Goal: Information Seeking & Learning: Learn about a topic

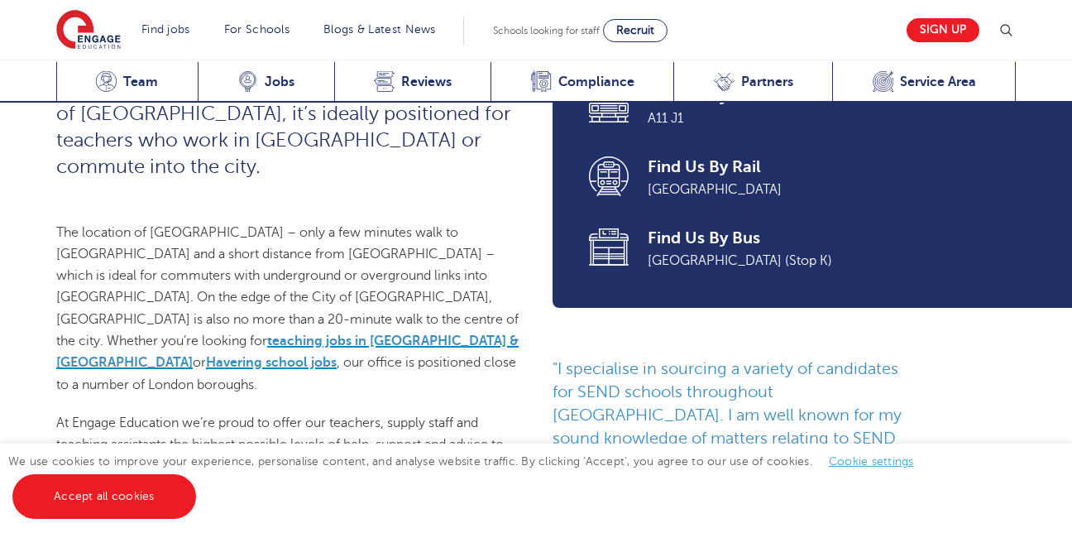
scroll to position [669, 0]
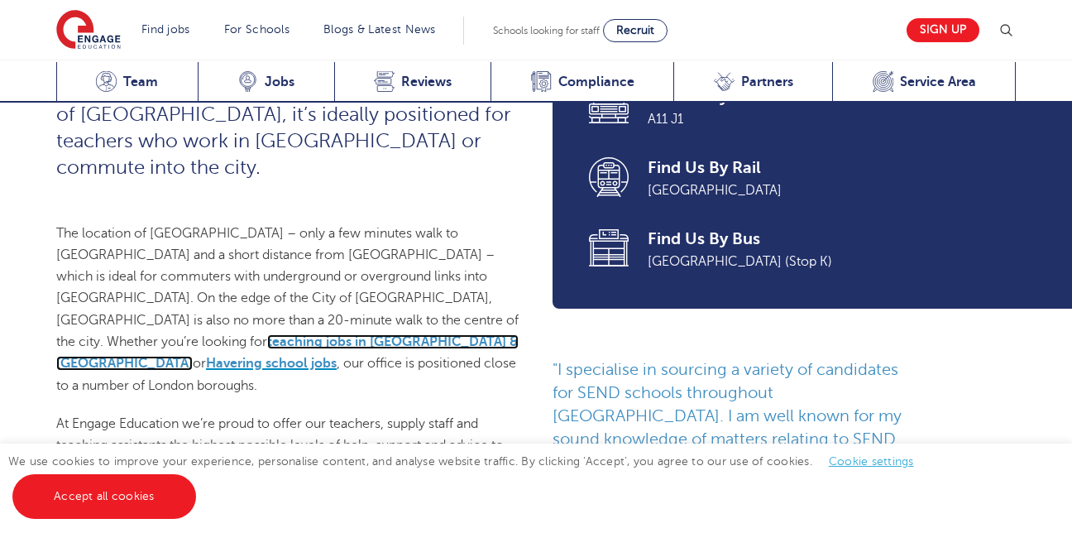
click at [470, 334] on link "teaching jobs in [GEOGRAPHIC_DATA] & [GEOGRAPHIC_DATA]" at bounding box center [287, 352] width 462 height 36
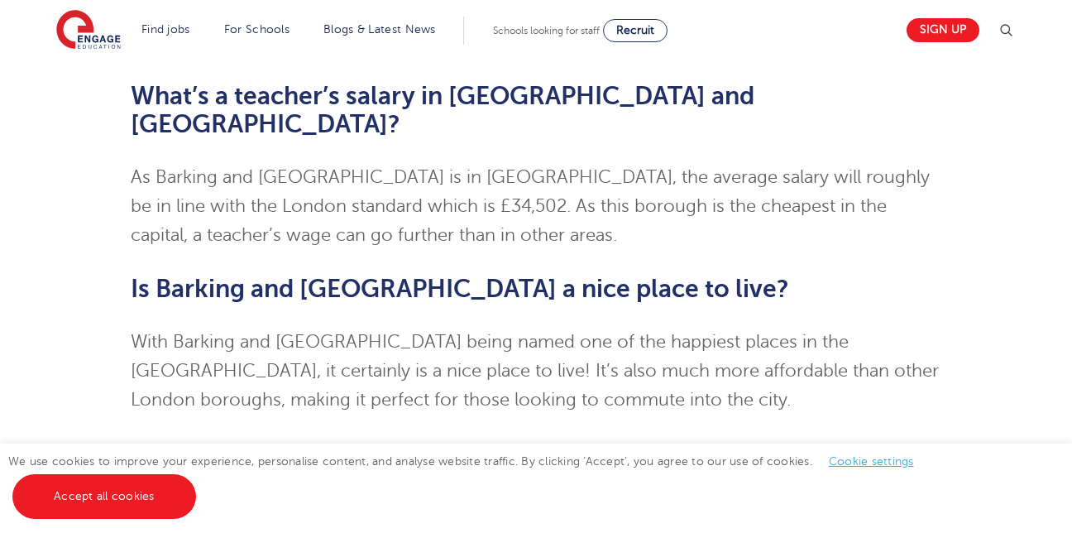
scroll to position [2925, 0]
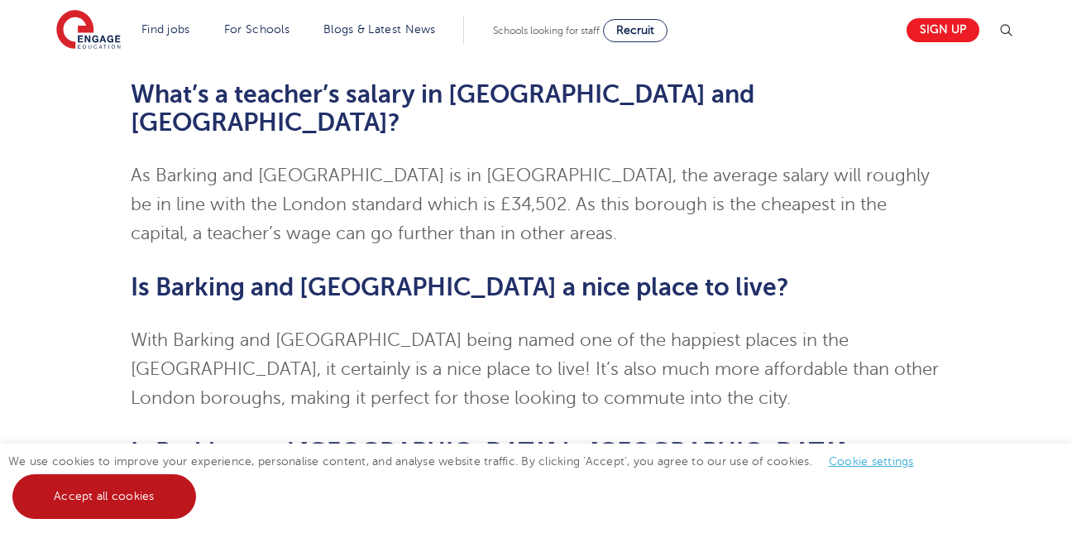
click at [77, 514] on link "Accept all cookies" at bounding box center [104, 496] width 184 height 45
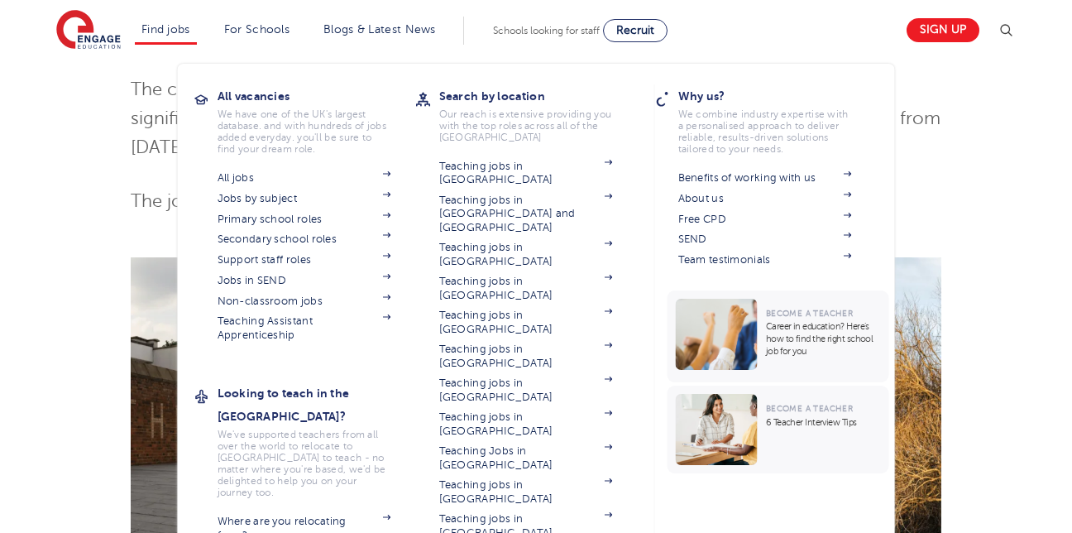
scroll to position [643, 0]
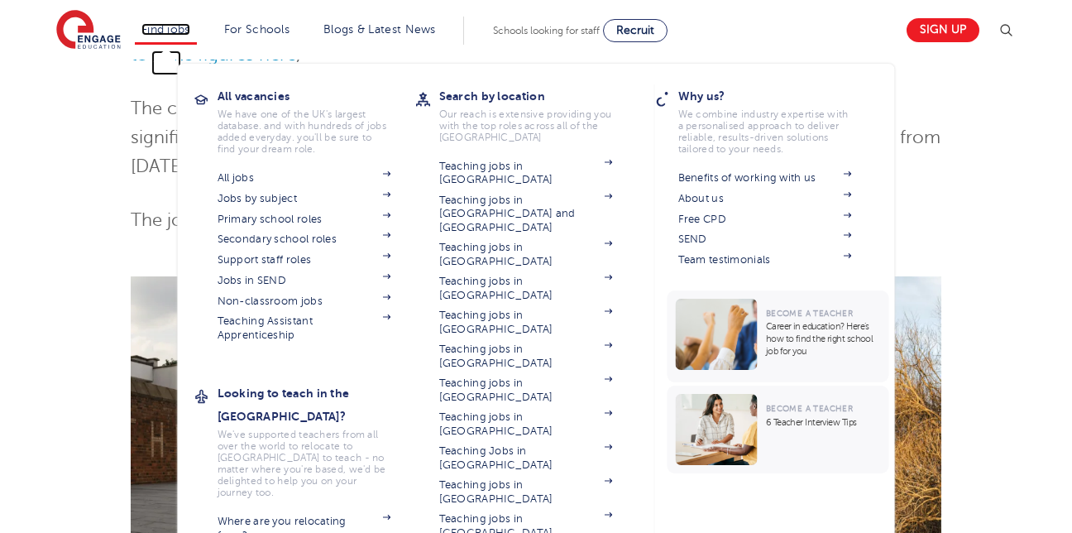
click at [159, 28] on link "Find jobs" at bounding box center [165, 29] width 49 height 12
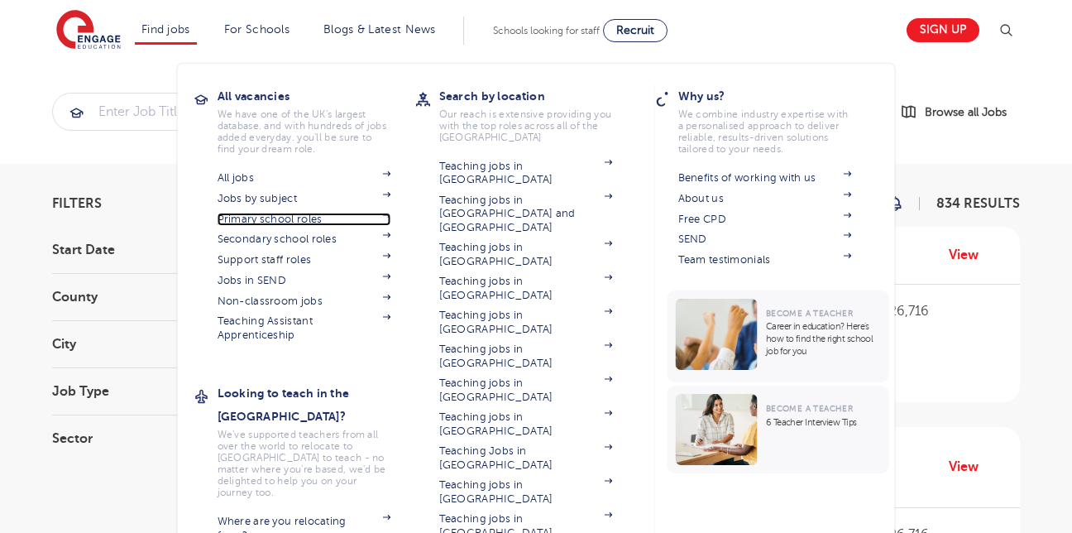
click at [273, 216] on link "Primary school roles" at bounding box center [304, 219] width 174 height 13
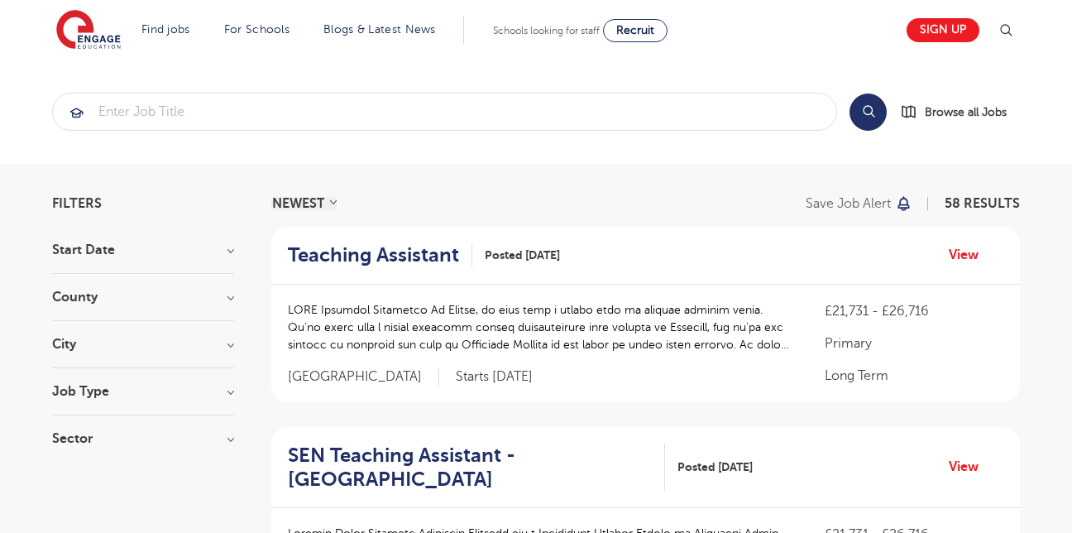
click at [132, 282] on section "Start Date September 57 October 1 Show more County Leeds 20 Kirklees 15 East Su…" at bounding box center [143, 352] width 182 height 218
drag, startPoint x: 74, startPoint y: 306, endPoint x: 118, endPoint y: 299, distance: 44.5
click at [118, 299] on div "County Leeds 20 Kirklees 15 East Sussex 7 West Sussex 6 Bradford 2 Show more" at bounding box center [143, 305] width 182 height 31
click at [118, 299] on h3 "County" at bounding box center [143, 296] width 182 height 13
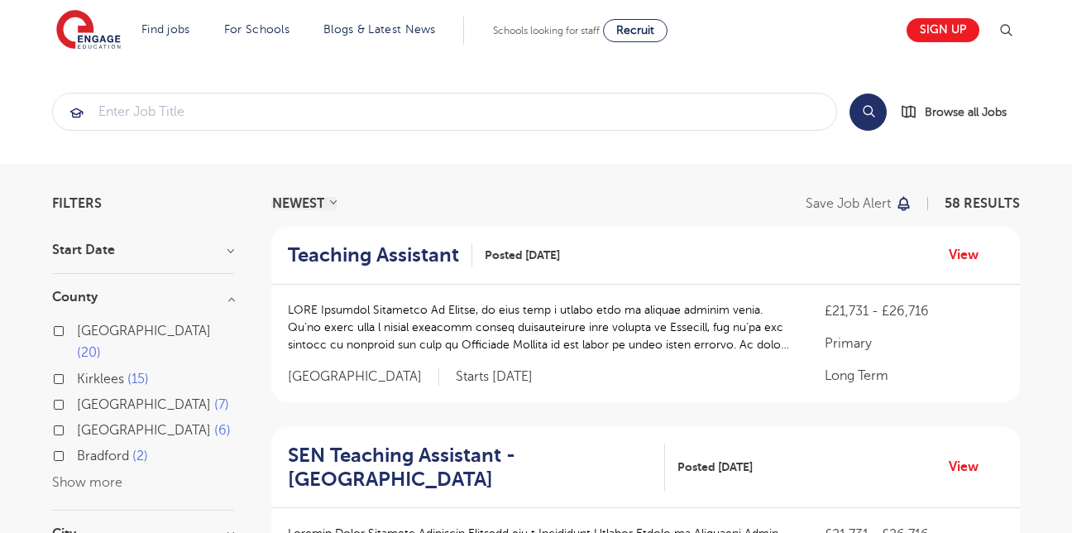
click at [93, 475] on button "Show more" at bounding box center [87, 482] width 70 height 15
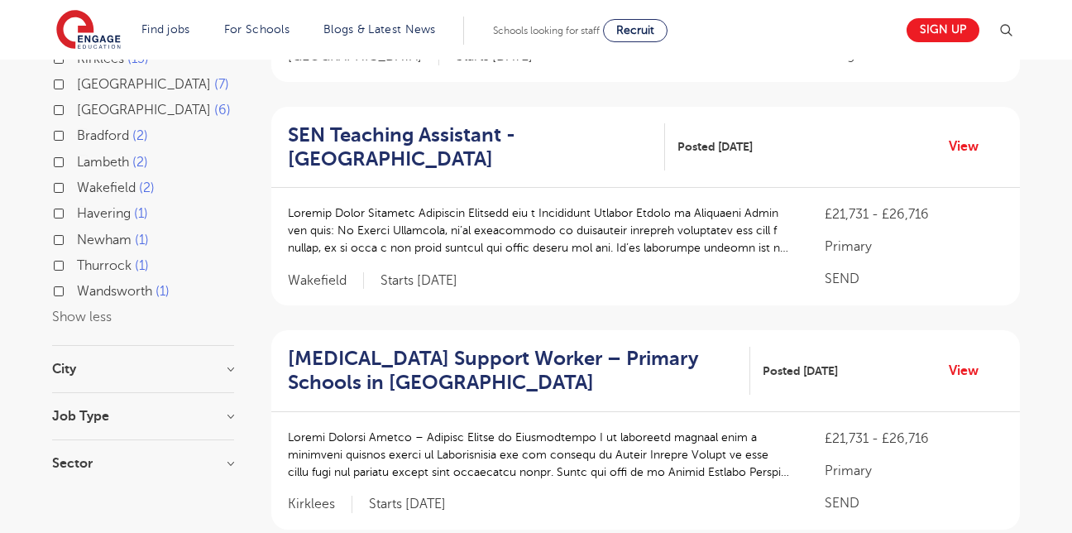
scroll to position [321, 0]
